Goal: Information Seeking & Learning: Learn about a topic

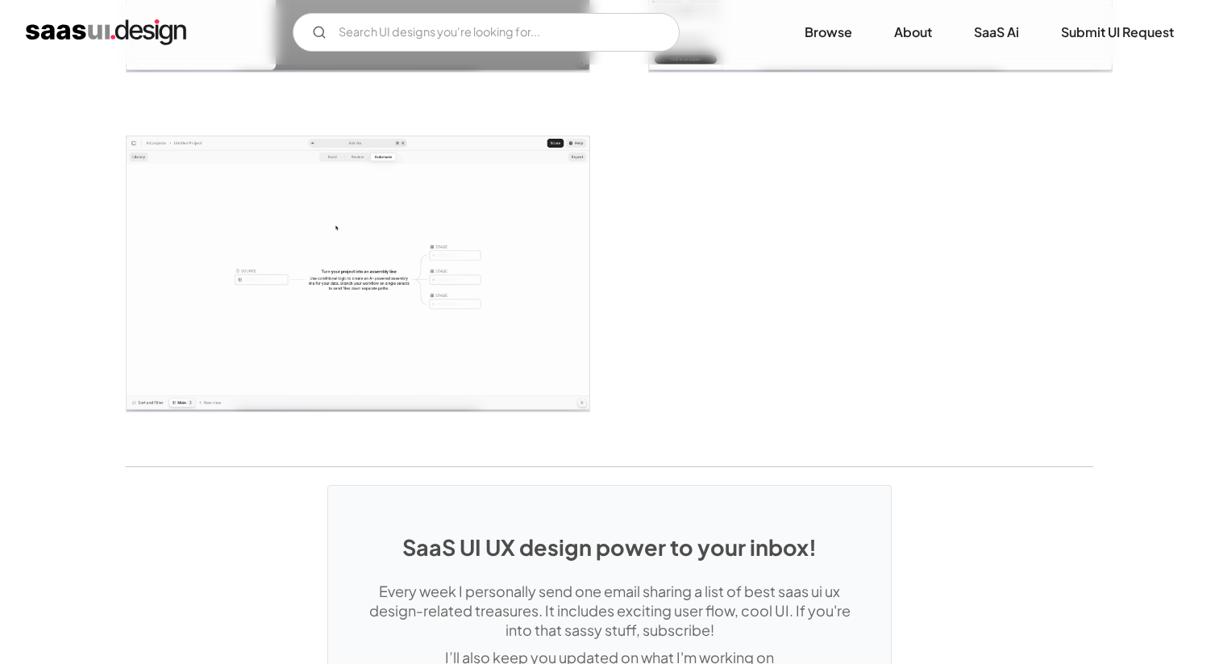
scroll to position [3473, 0]
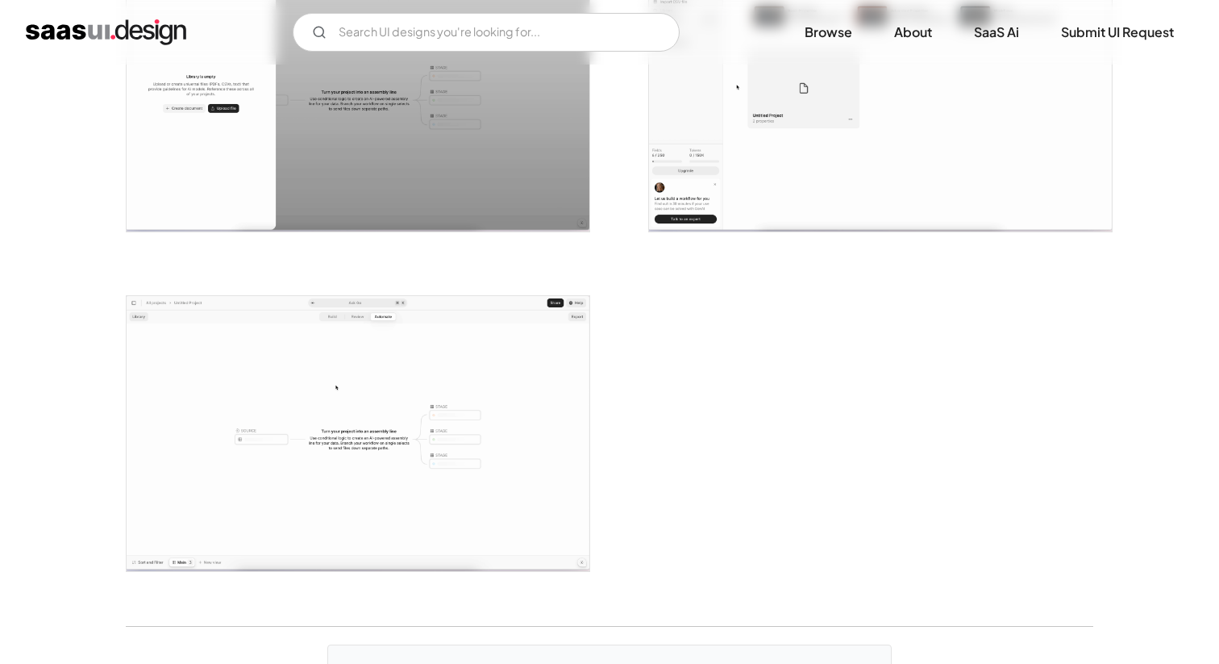
click at [351, 144] on img "open lightbox" at bounding box center [358, 94] width 463 height 275
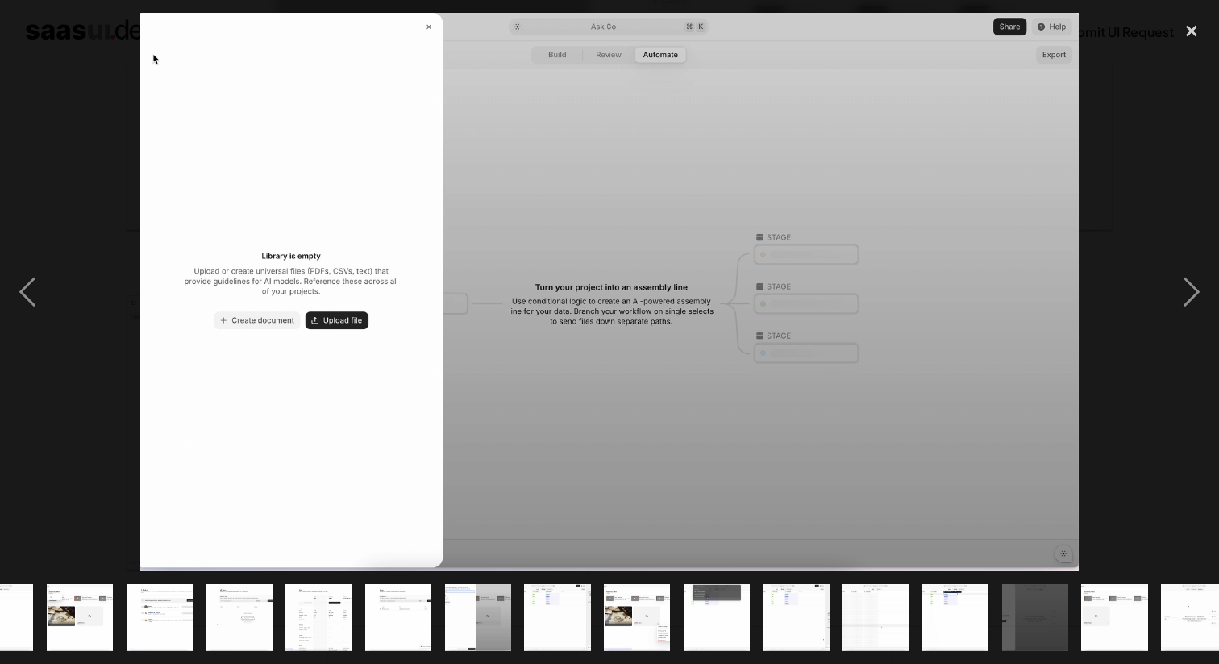
scroll to position [0, 466]
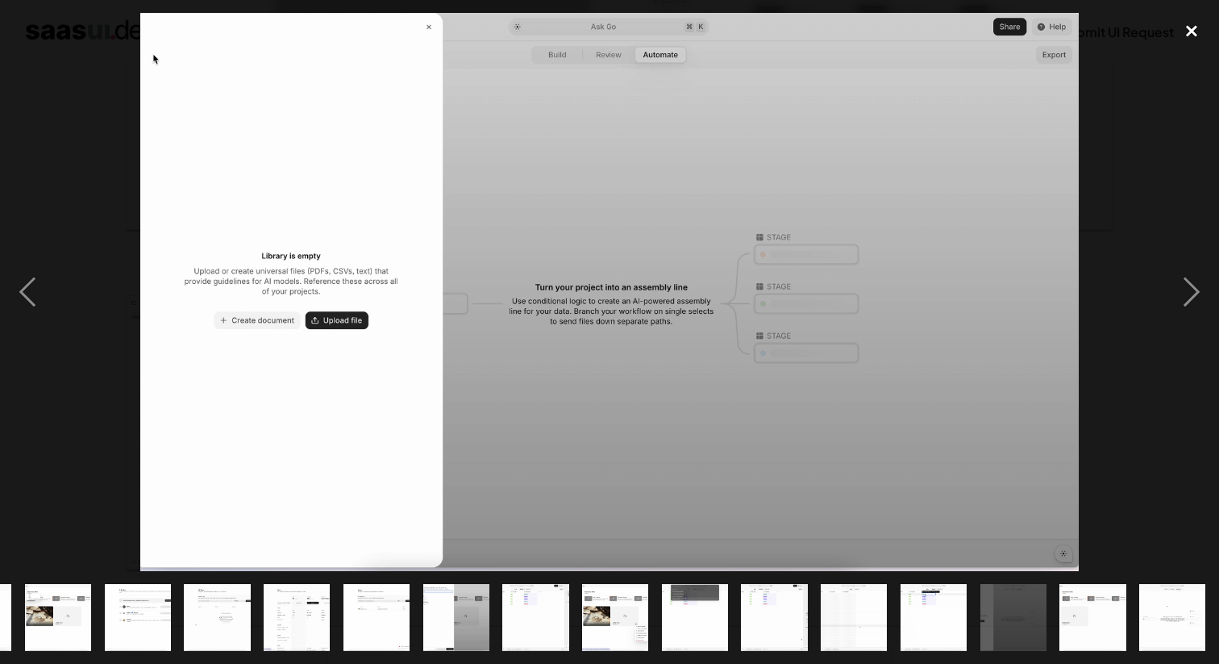
click at [1191, 28] on div "close lightbox" at bounding box center [1191, 30] width 55 height 35
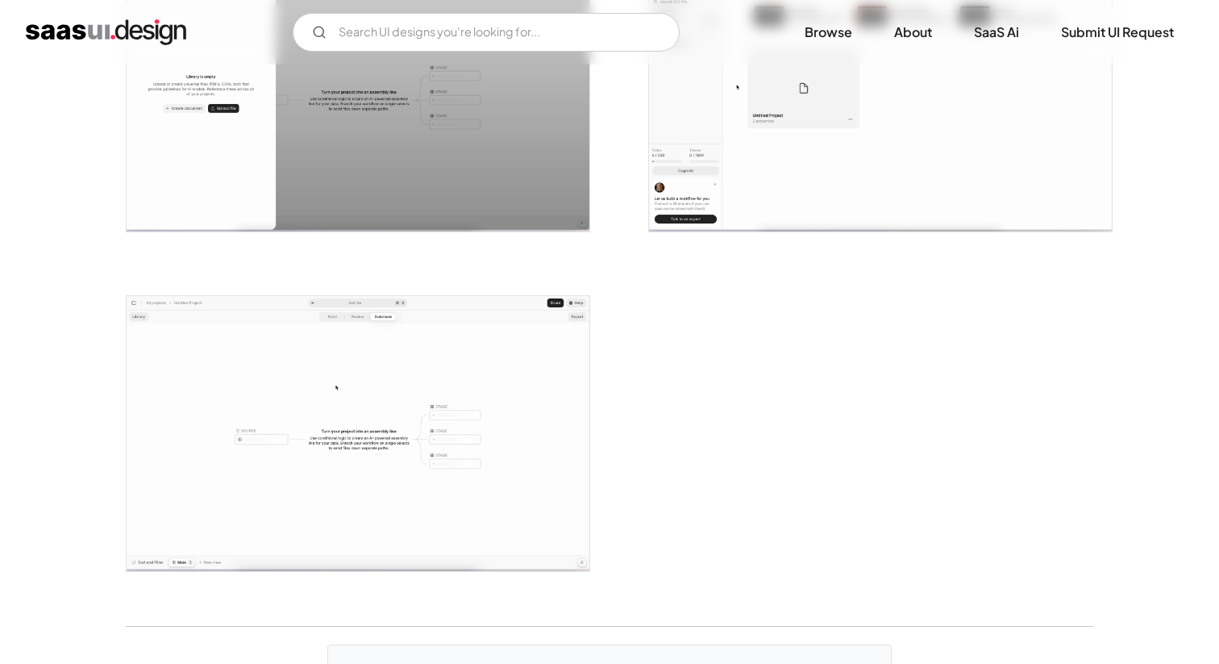
scroll to position [3426, 0]
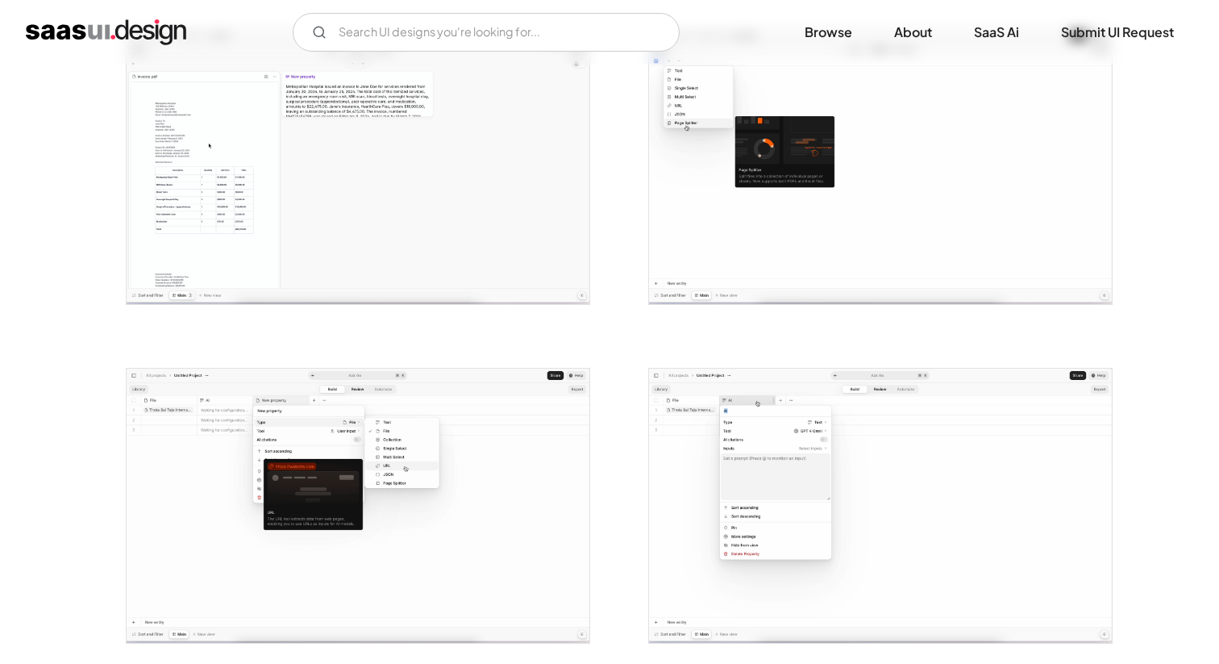
scroll to position [668, 0]
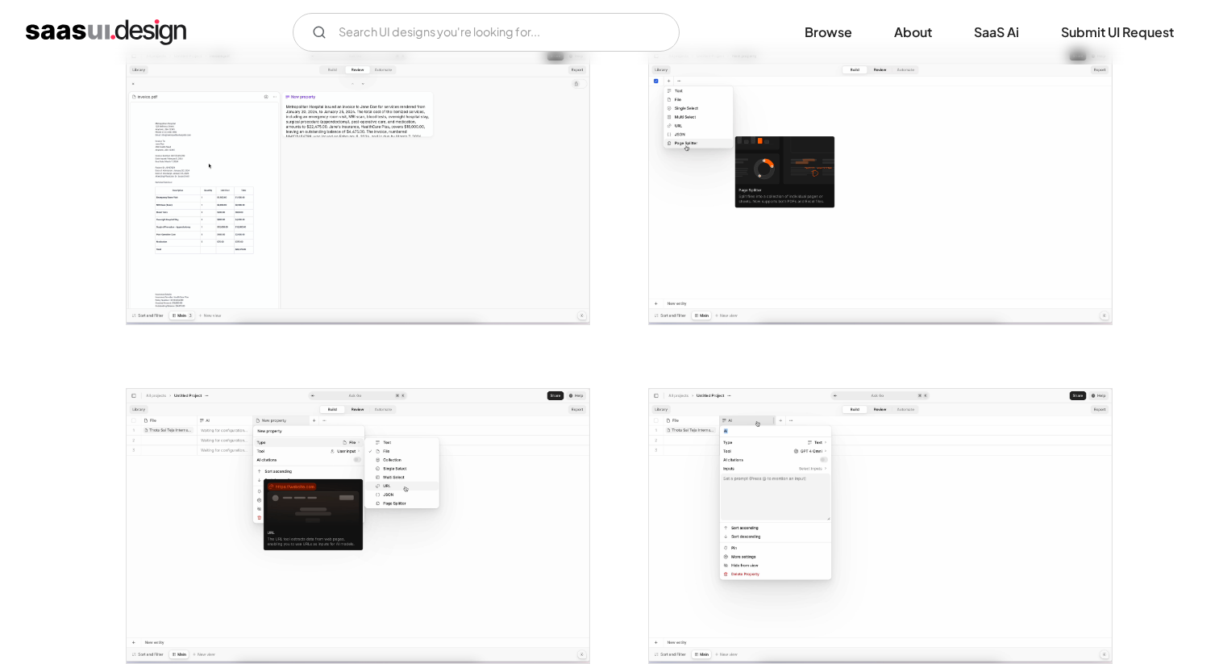
click at [196, 194] on img "open lightbox" at bounding box center [358, 186] width 463 height 275
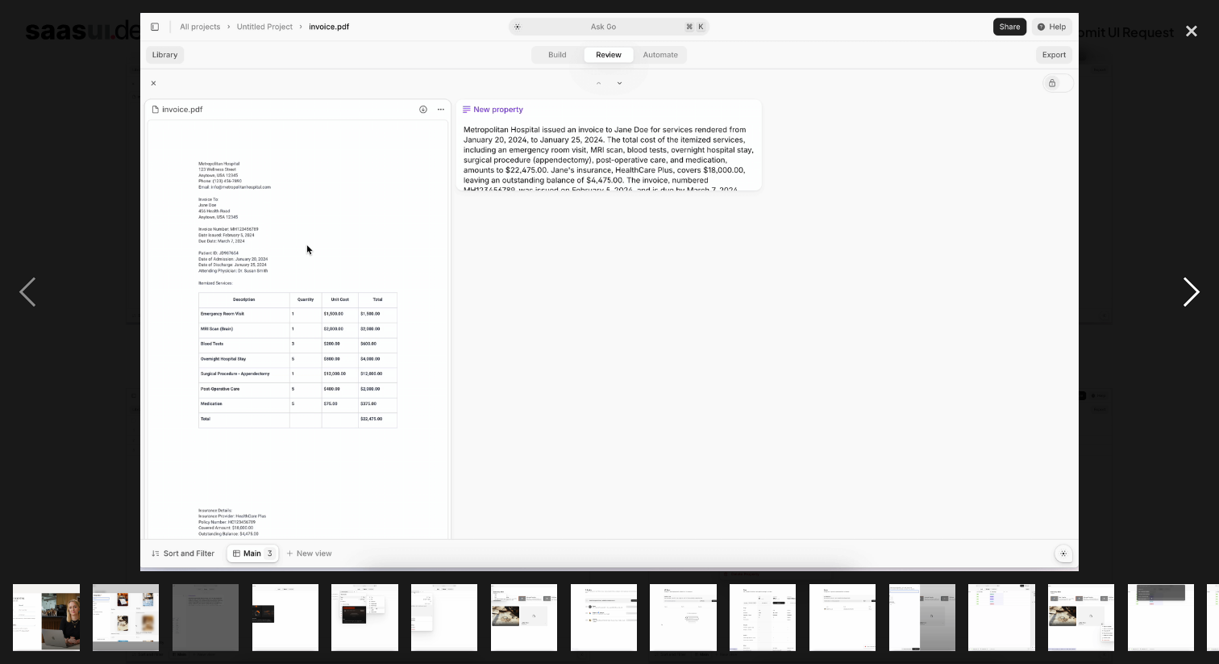
click at [1196, 284] on div "next image" at bounding box center [1191, 291] width 55 height 557
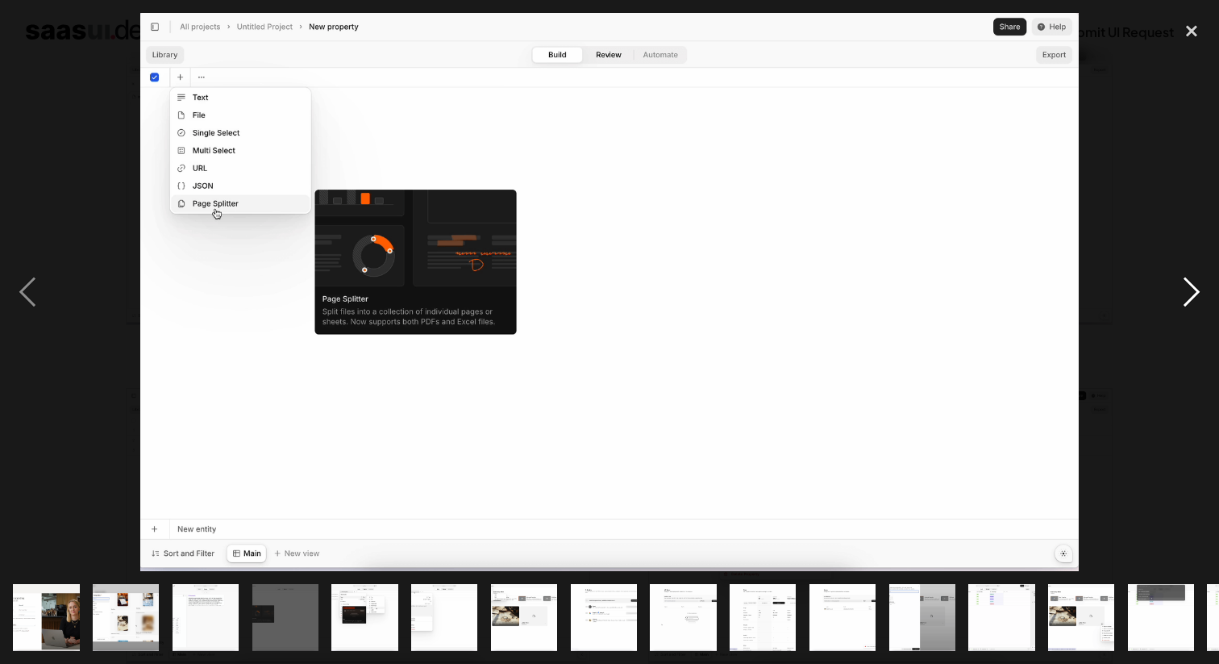
click at [1196, 284] on div "next image" at bounding box center [1191, 291] width 55 height 557
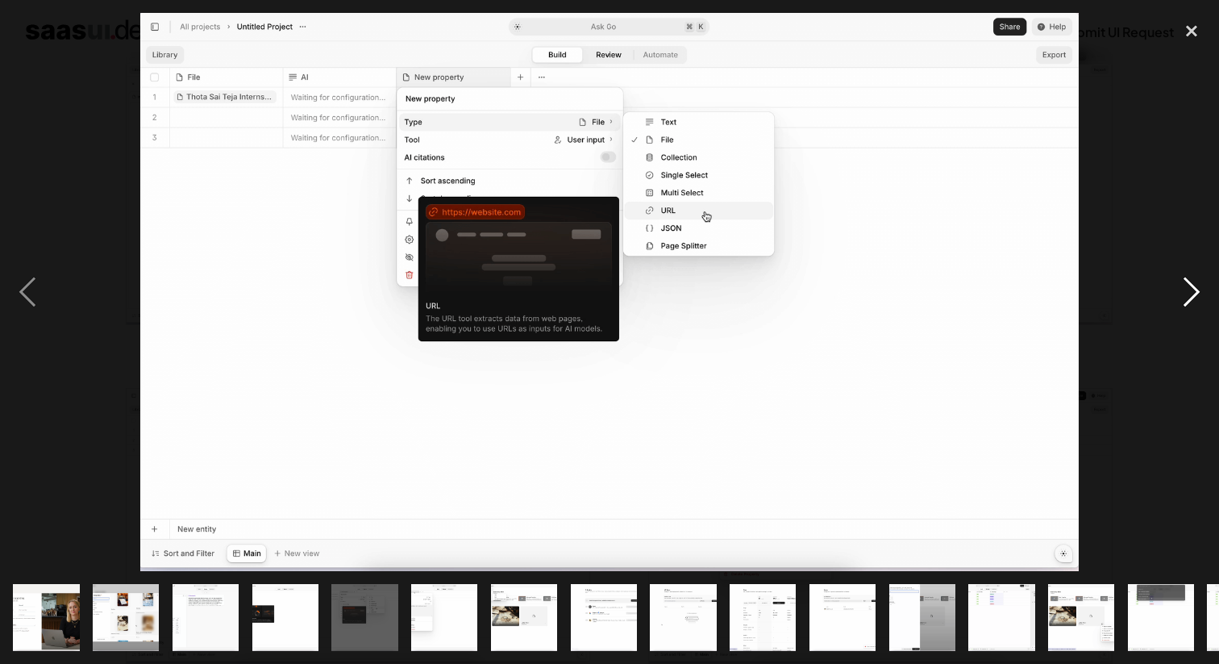
click at [1196, 284] on div "next image" at bounding box center [1191, 291] width 55 height 557
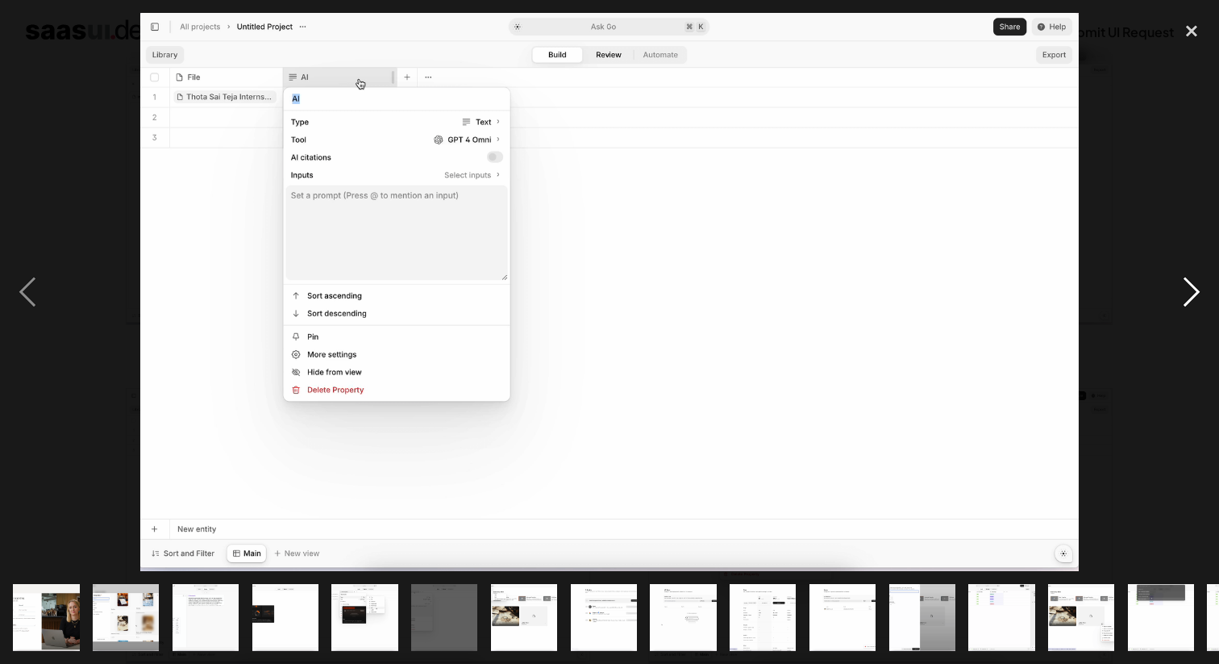
click at [1196, 284] on div "next image" at bounding box center [1191, 291] width 55 height 557
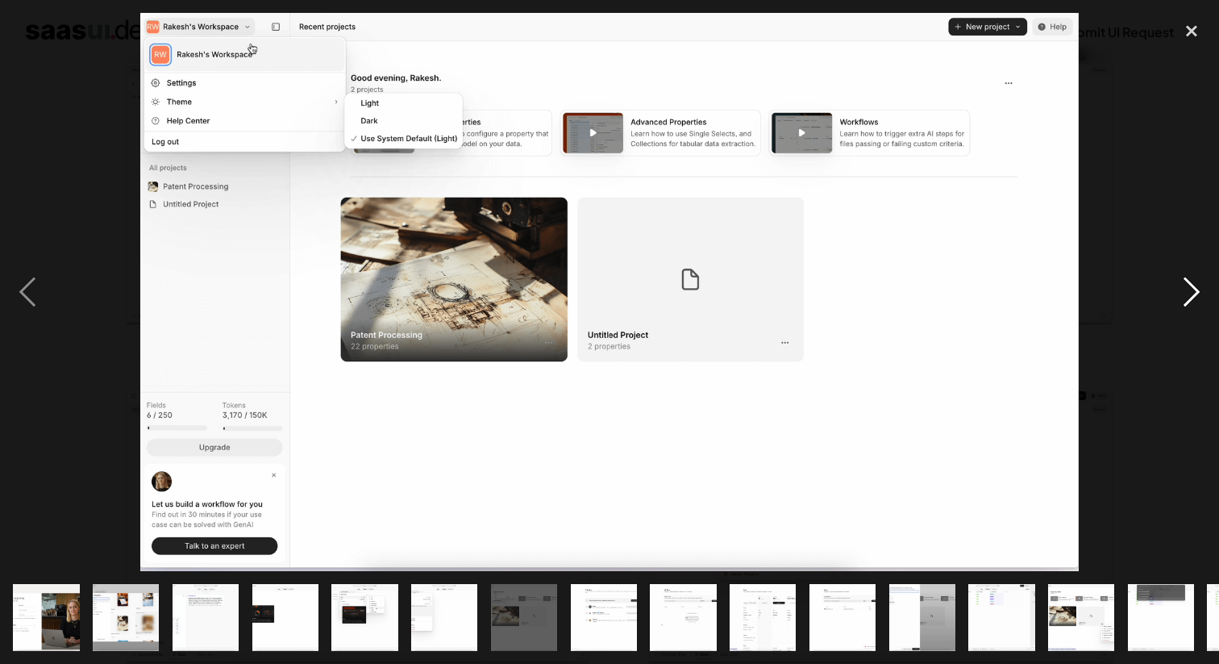
click at [1196, 284] on div "next image" at bounding box center [1191, 291] width 55 height 557
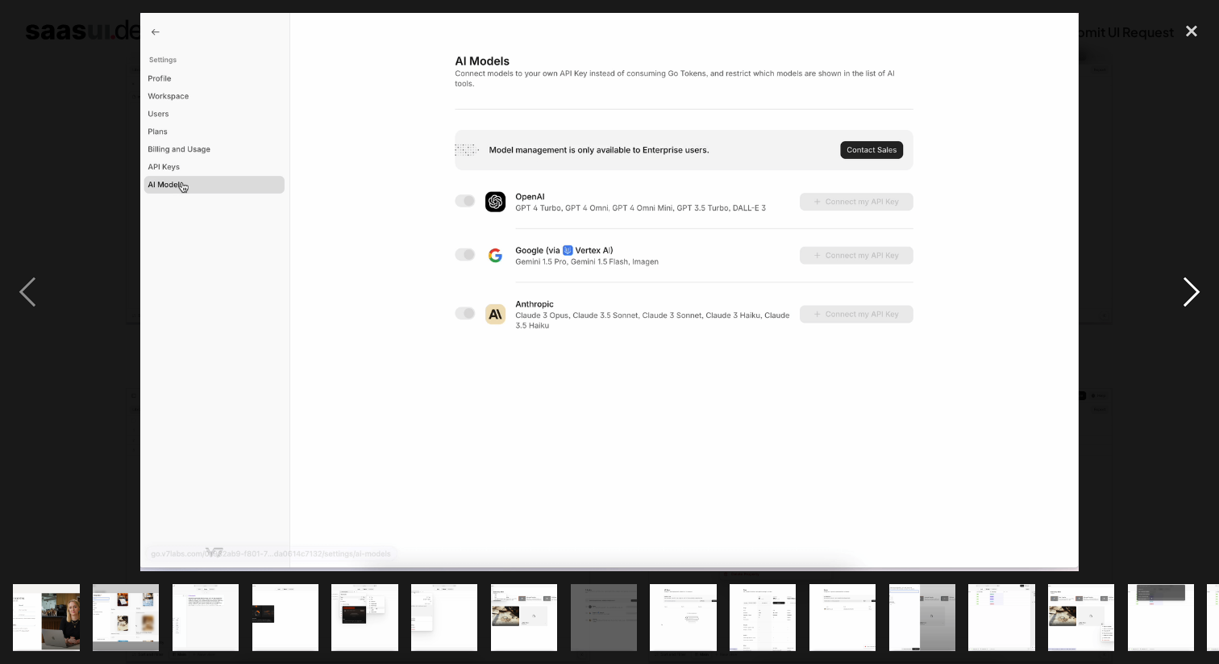
click at [1196, 284] on div "next image" at bounding box center [1191, 291] width 55 height 557
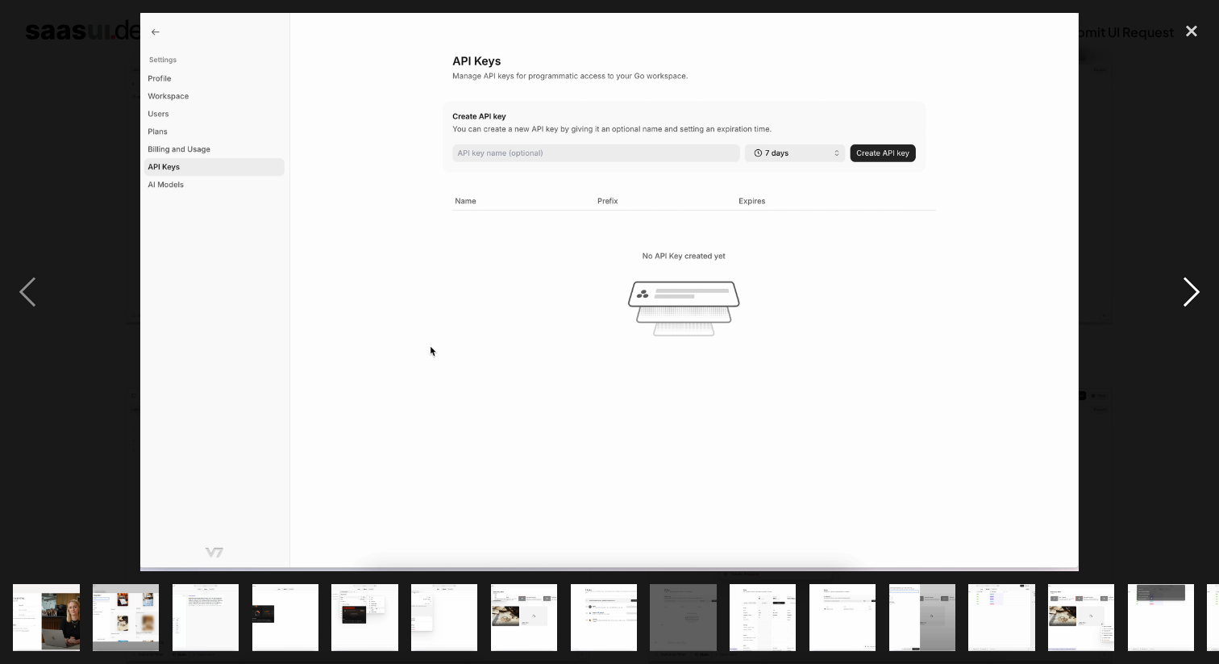
click at [1196, 284] on div "next image" at bounding box center [1191, 291] width 55 height 557
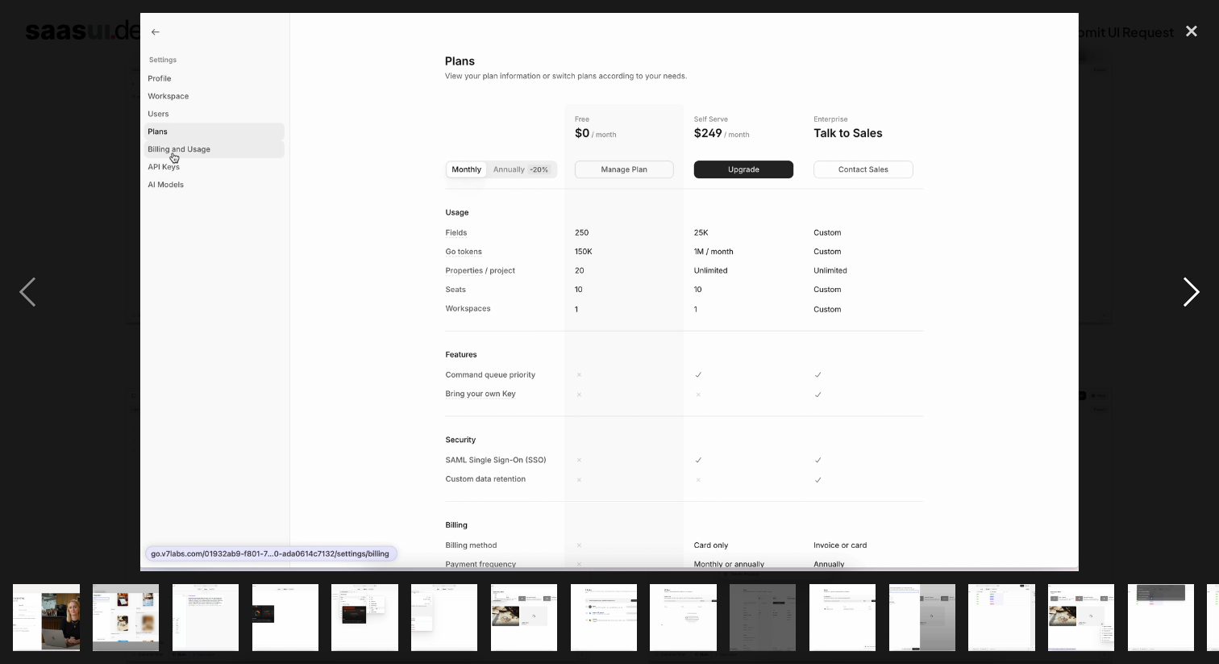
click at [1196, 284] on div "next image" at bounding box center [1191, 291] width 55 height 557
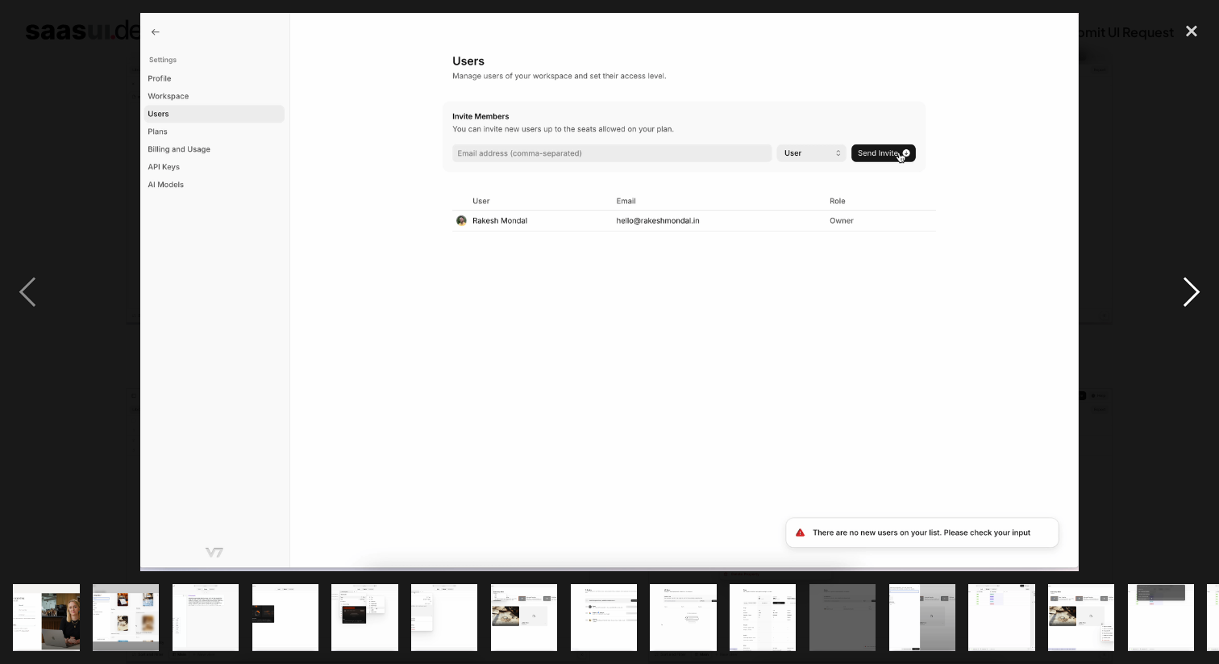
click at [1196, 284] on div "next image" at bounding box center [1191, 291] width 55 height 557
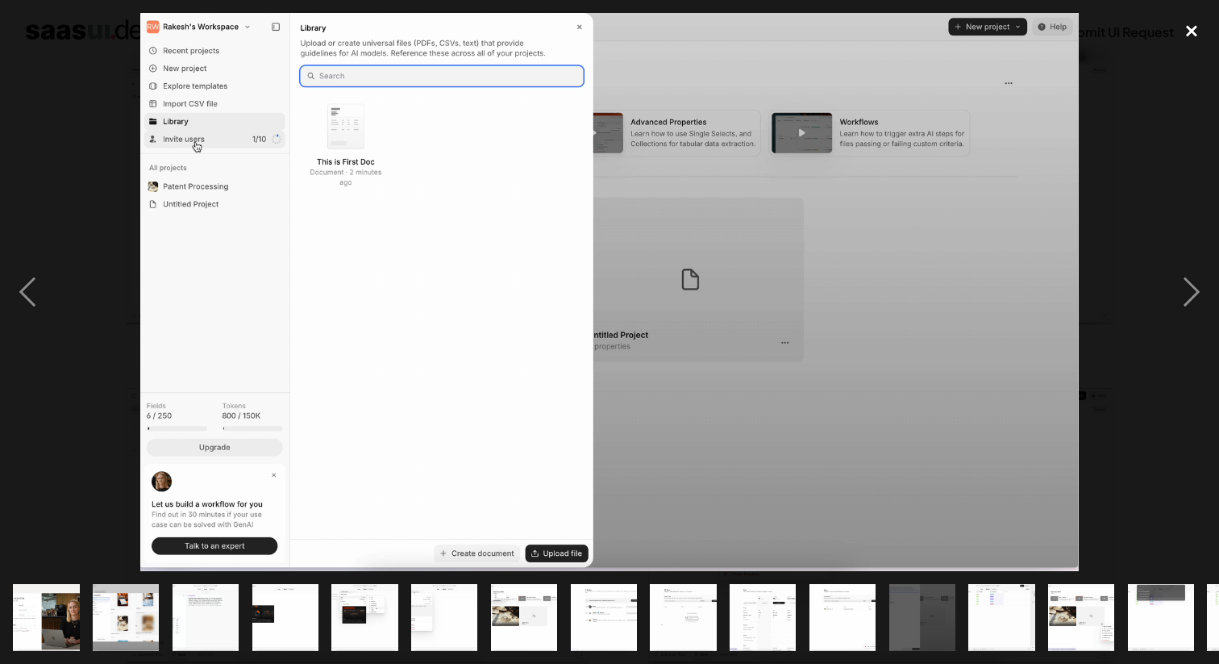
click at [1192, 25] on div "close lightbox" at bounding box center [1191, 30] width 55 height 35
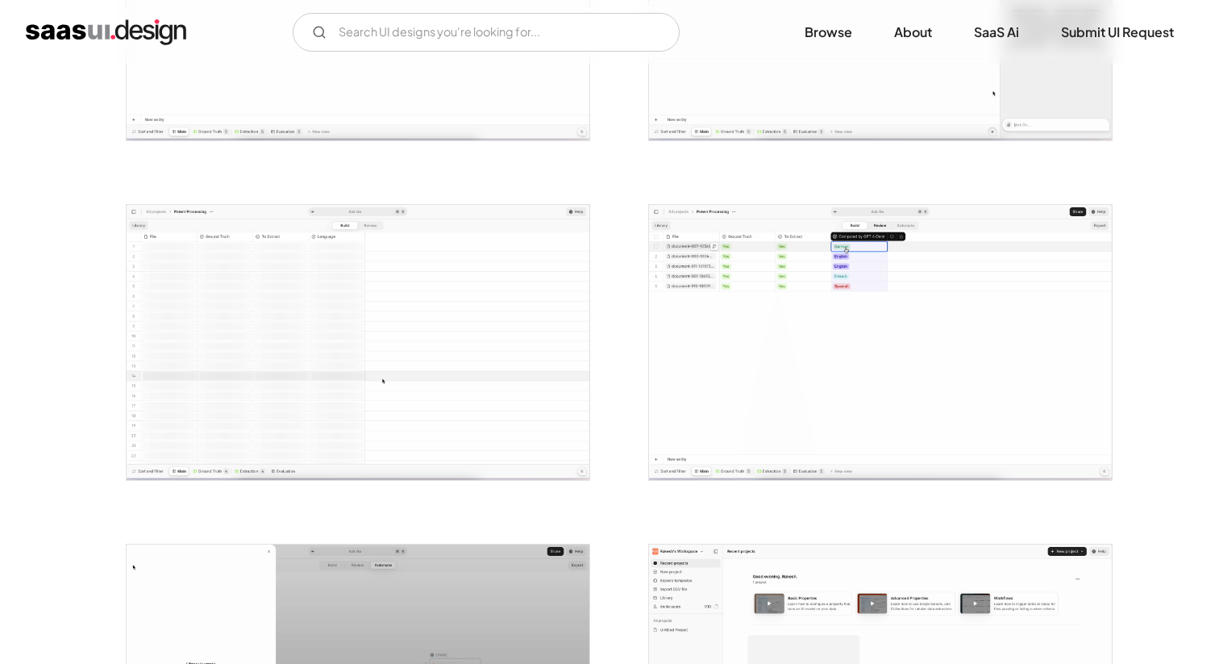
scroll to position [2928, 0]
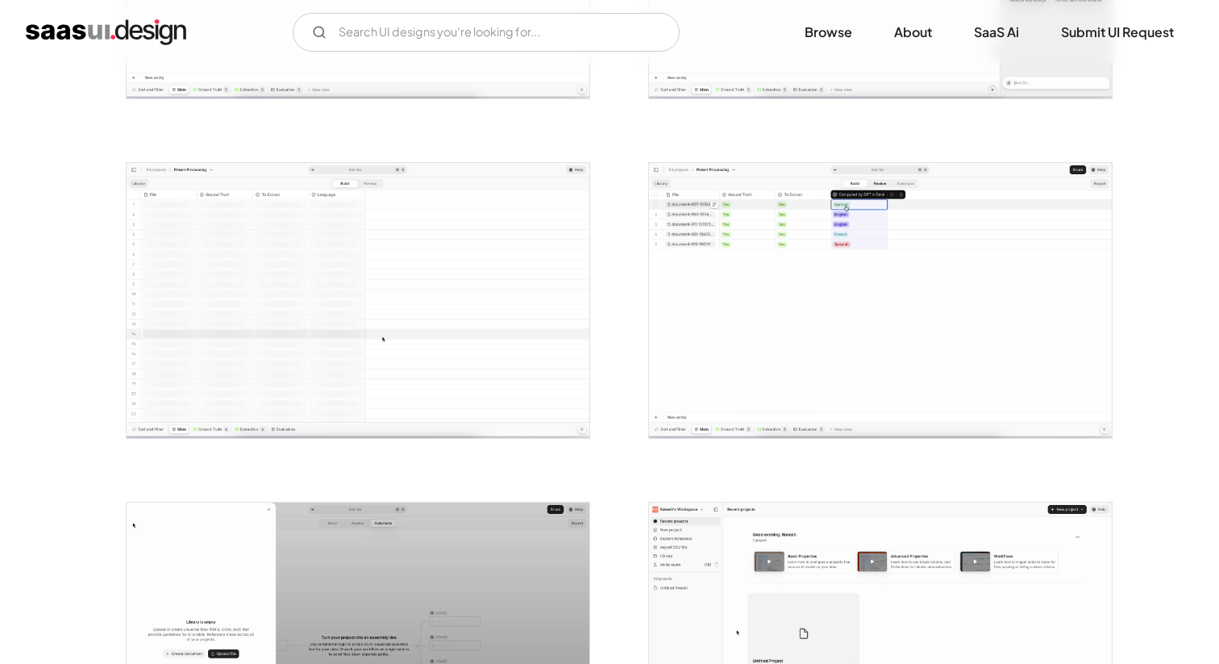
click at [672, 237] on img "open lightbox" at bounding box center [880, 300] width 463 height 275
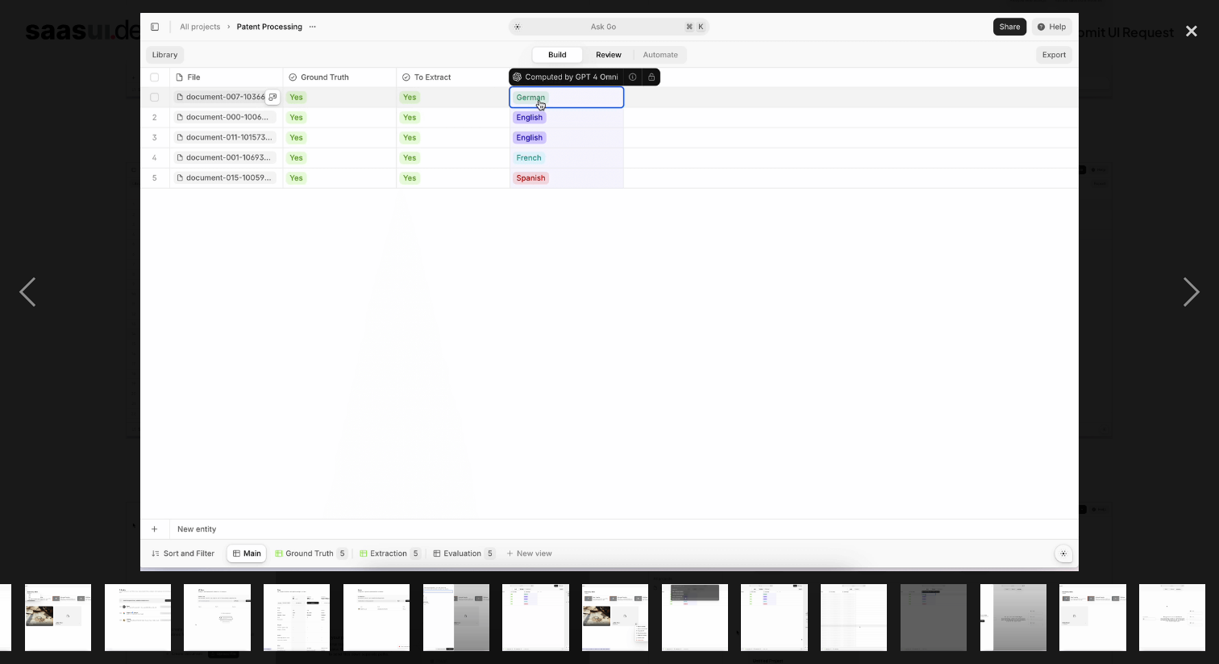
scroll to position [0, 466]
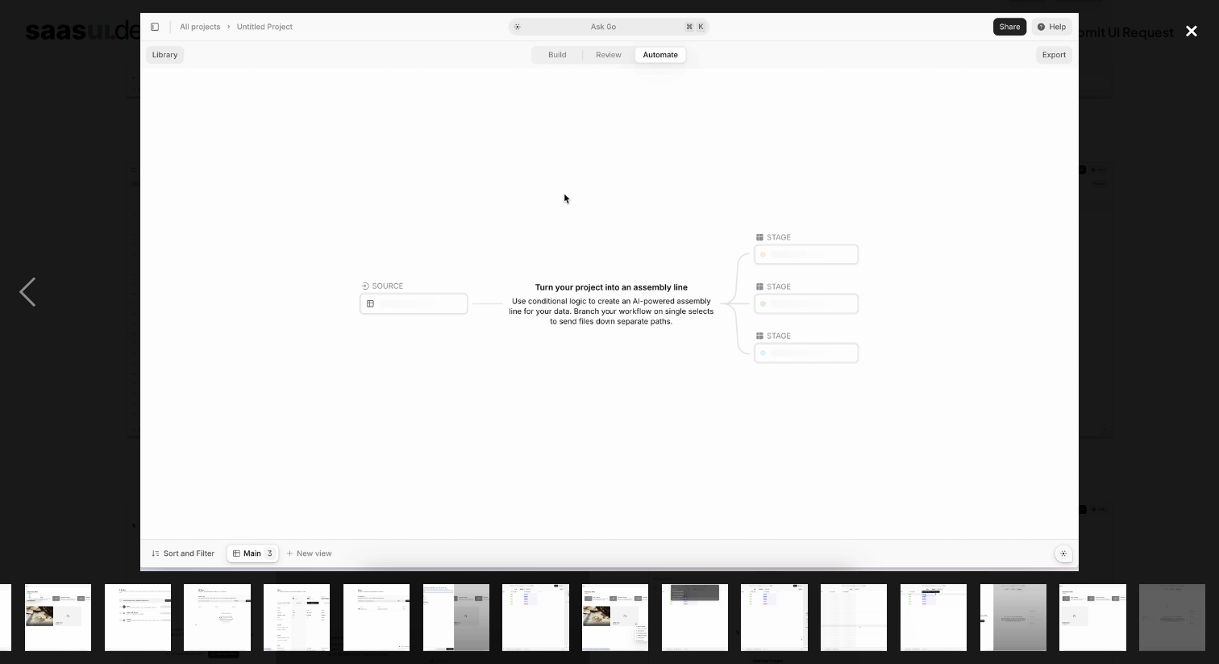
click at [1198, 34] on div "close lightbox" at bounding box center [1191, 30] width 55 height 35
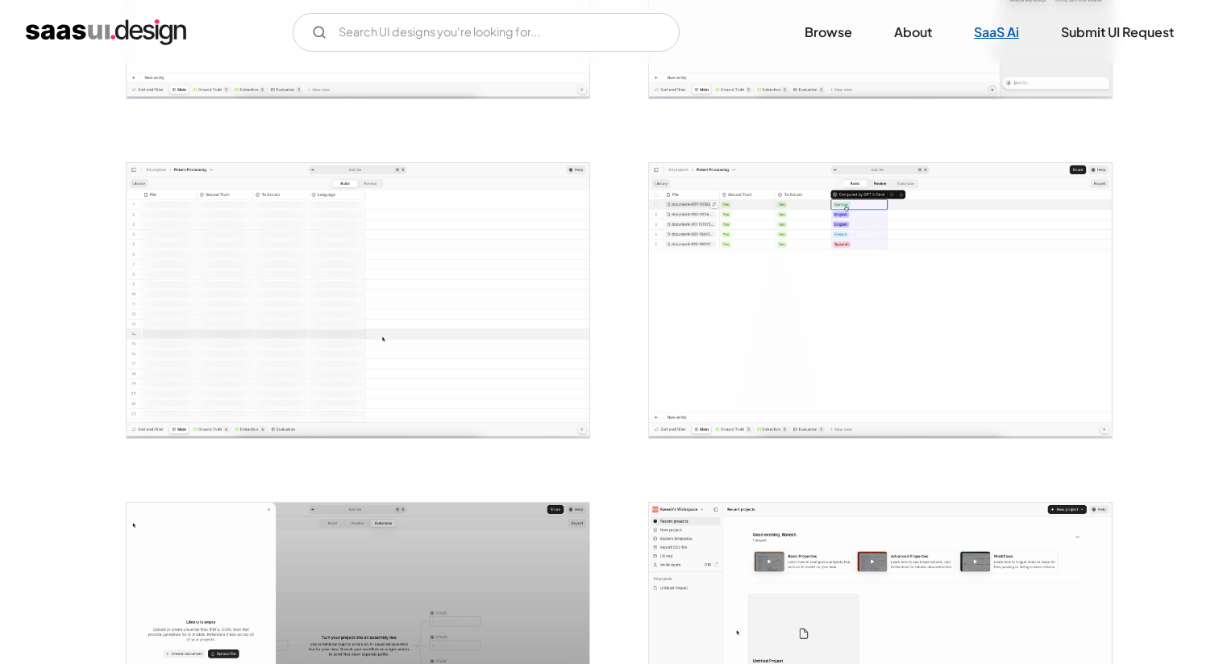
scroll to position [0, 0]
click at [985, 31] on link "SaaS Ai" at bounding box center [997, 32] width 84 height 35
click at [815, 23] on link "Browse" at bounding box center [828, 32] width 86 height 35
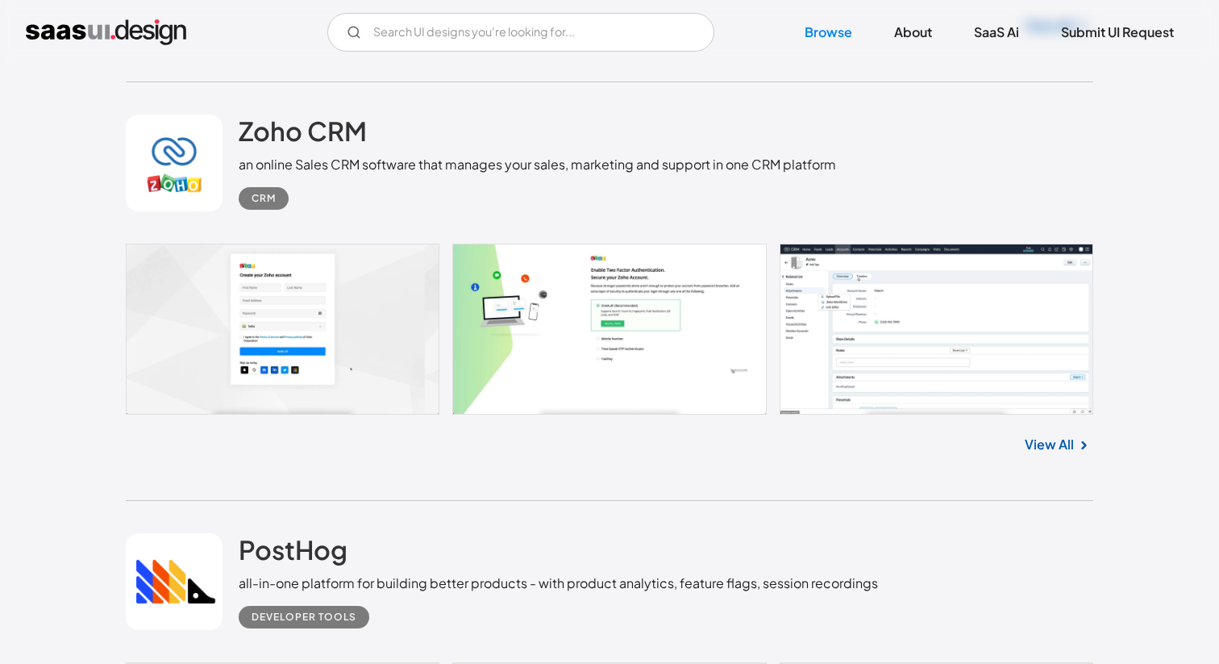
scroll to position [5650, 0]
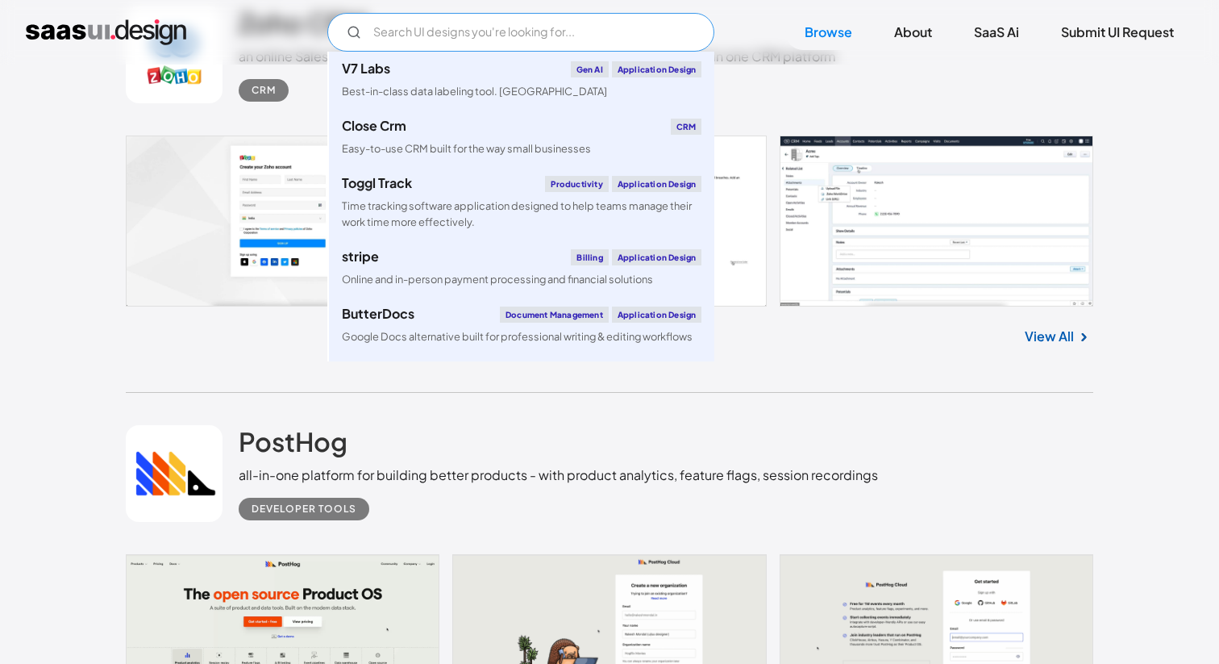
click at [479, 25] on input "Email Form" at bounding box center [520, 32] width 387 height 39
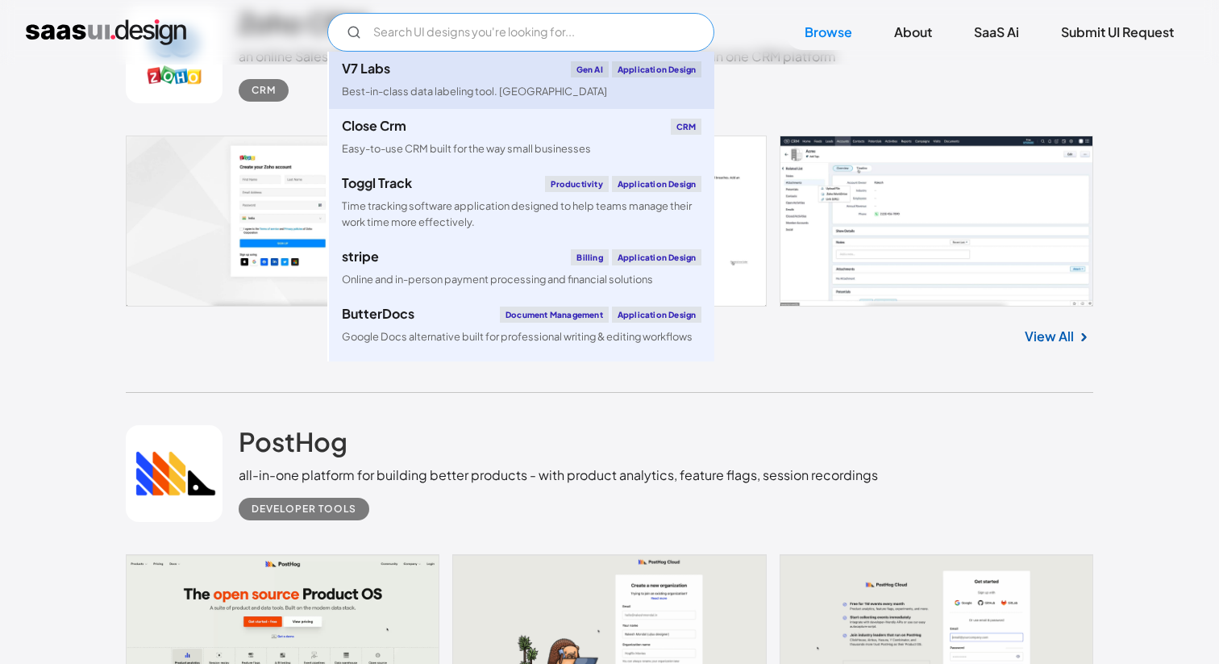
click at [474, 79] on link "V7 Labs Gen AI Application Design Best-in-class data labeling tool. GenAI" at bounding box center [521, 80] width 385 height 57
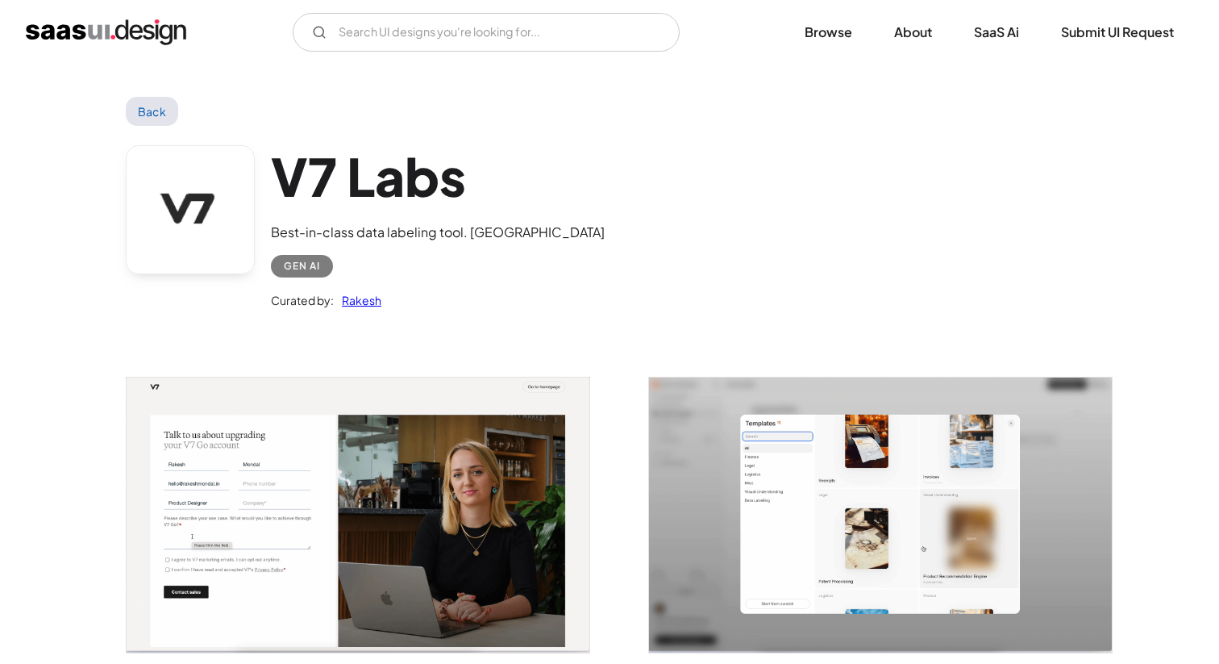
click at [356, 299] on link "Rakesh" at bounding box center [358, 299] width 48 height 19
